Goal: Transaction & Acquisition: Purchase product/service

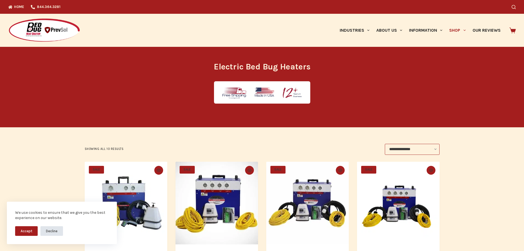
click at [48, 231] on button "Decline" at bounding box center [51, 231] width 23 height 10
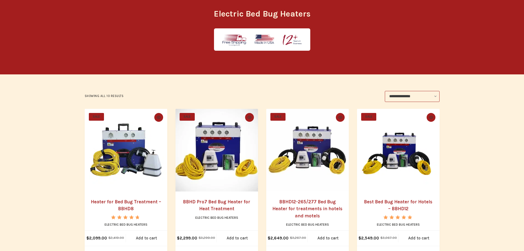
scroll to position [110, 0]
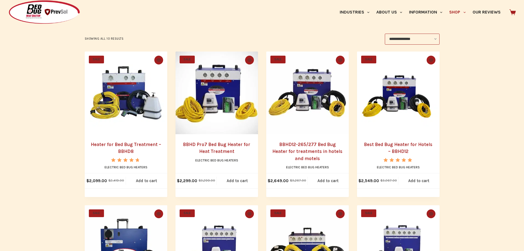
click at [208, 144] on link "BBHD Pro7 Bed Bug Heater for Heat Treatment" at bounding box center [216, 147] width 67 height 13
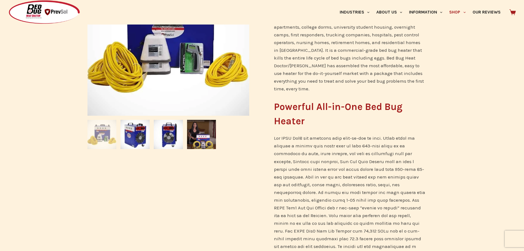
scroll to position [193, 0]
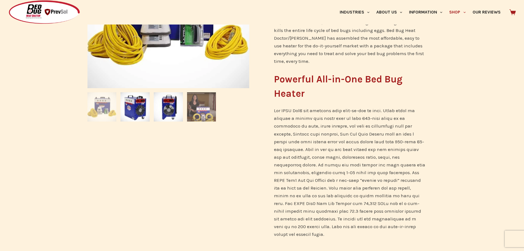
click at [205, 114] on img at bounding box center [201, 106] width 29 height 29
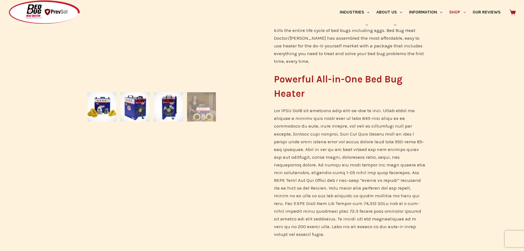
scroll to position [110, 0]
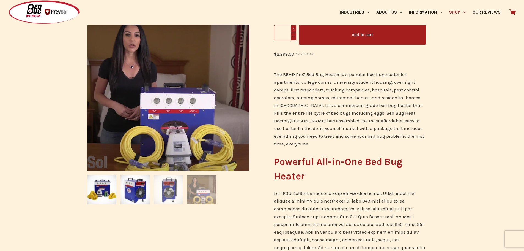
click at [175, 194] on img at bounding box center [168, 189] width 29 height 29
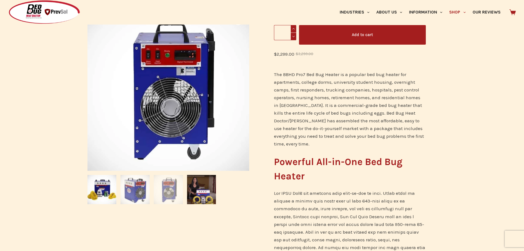
click at [133, 190] on img at bounding box center [135, 189] width 29 height 29
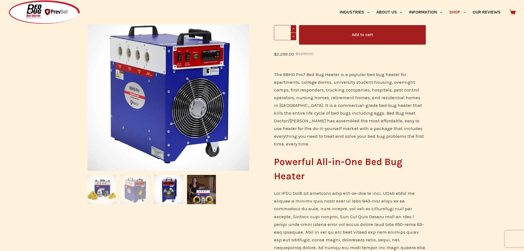
click at [98, 189] on img at bounding box center [102, 189] width 29 height 29
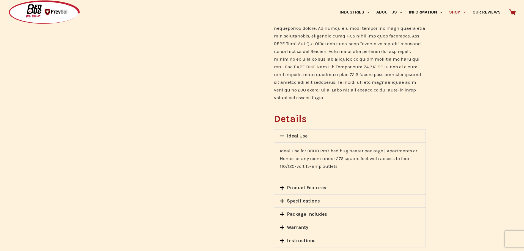
scroll to position [358, 0]
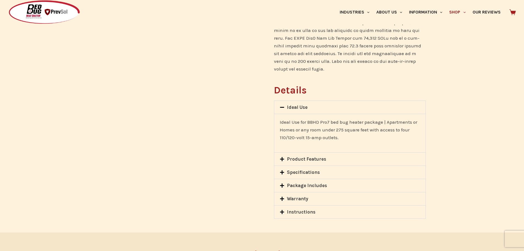
click at [283, 157] on icon at bounding box center [282, 159] width 4 height 4
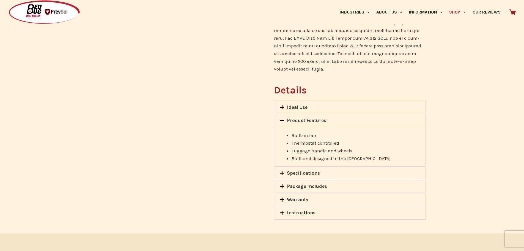
click at [284, 171] on icon at bounding box center [282, 173] width 5 height 5
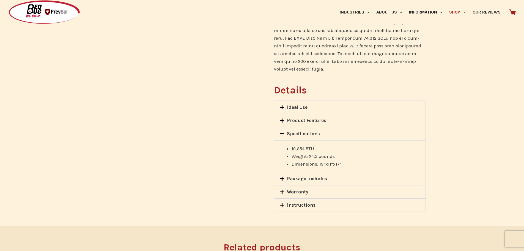
click at [284, 176] on icon at bounding box center [282, 178] width 5 height 5
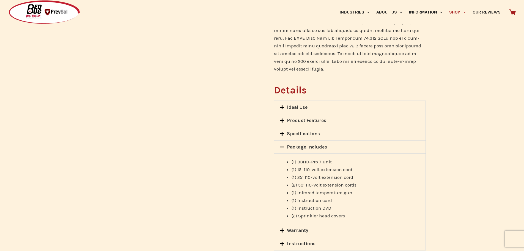
click at [282, 228] on icon at bounding box center [282, 230] width 5 height 5
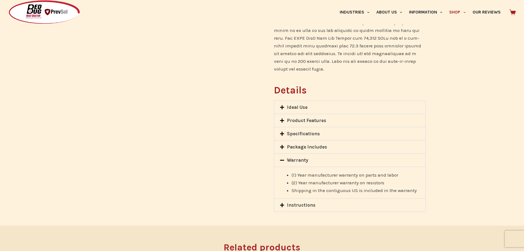
click at [282, 203] on icon at bounding box center [282, 205] width 4 height 4
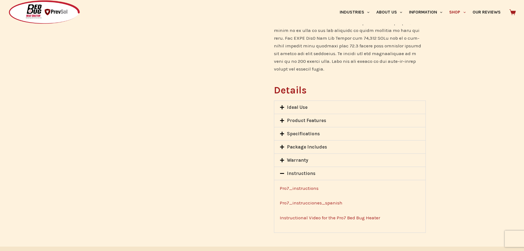
click at [283, 131] on icon at bounding box center [282, 133] width 5 height 5
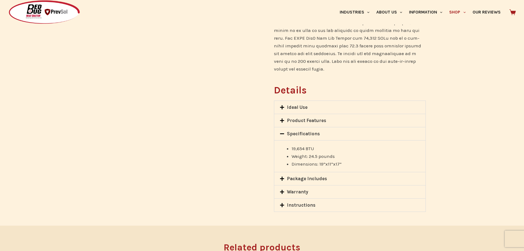
click at [282, 118] on icon at bounding box center [282, 120] width 4 height 4
